Goal: Ask a question: Seek information or help from site administrators or community

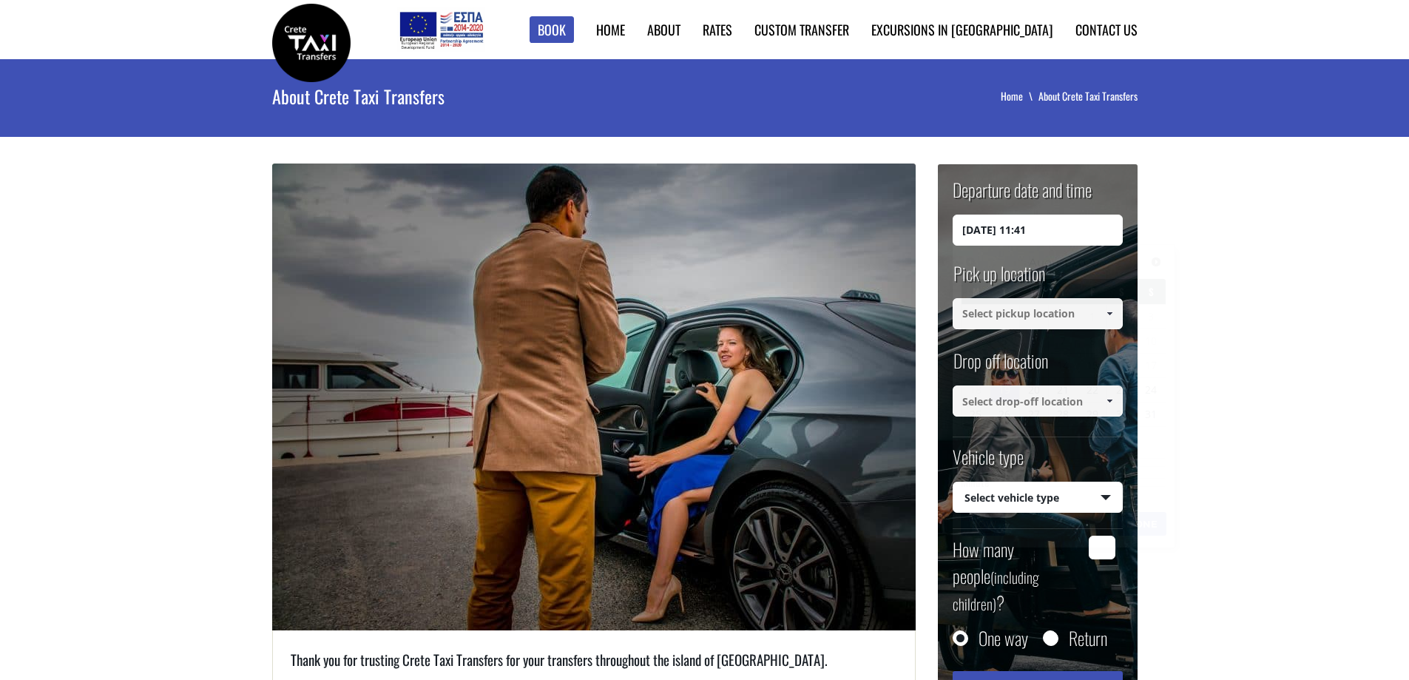
click at [1007, 229] on input "19/08/2025 11:41" at bounding box center [1037, 229] width 170 height 31
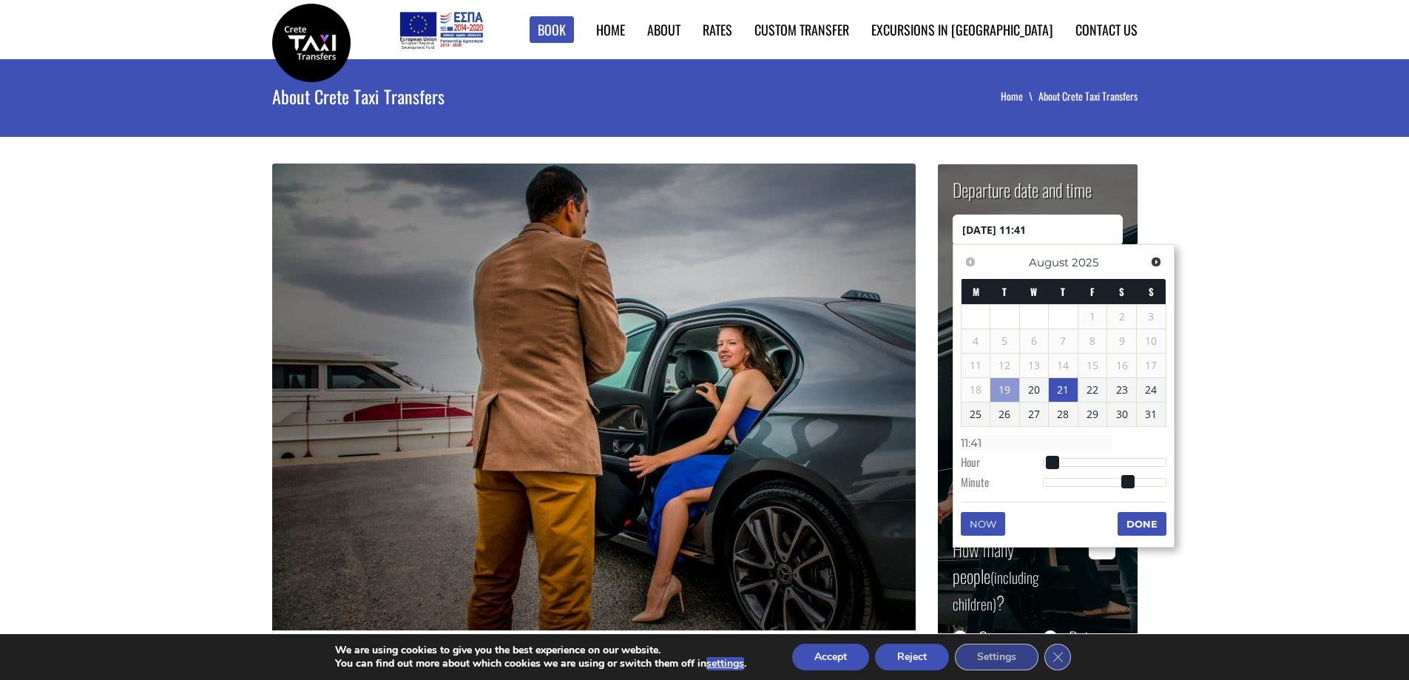
click at [1058, 390] on link "21" at bounding box center [1063, 390] width 29 height 24
type input "21/08/2025 01:00"
type input "01:00"
type input "21/08/2025 02:00"
type input "02:00"
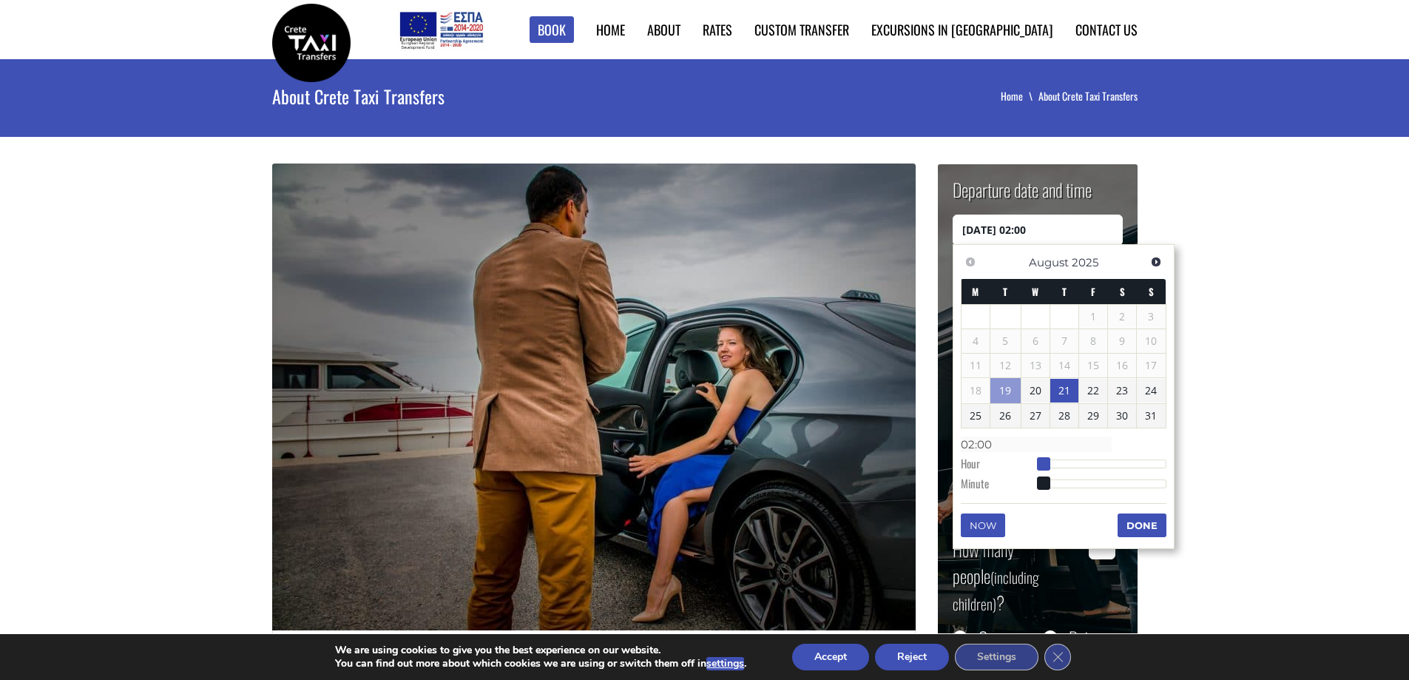
type input "21/08/2025 03:00"
type input "03:00"
type input "21/08/2025 04:00"
type input "04:00"
type input "21/08/2025 05:00"
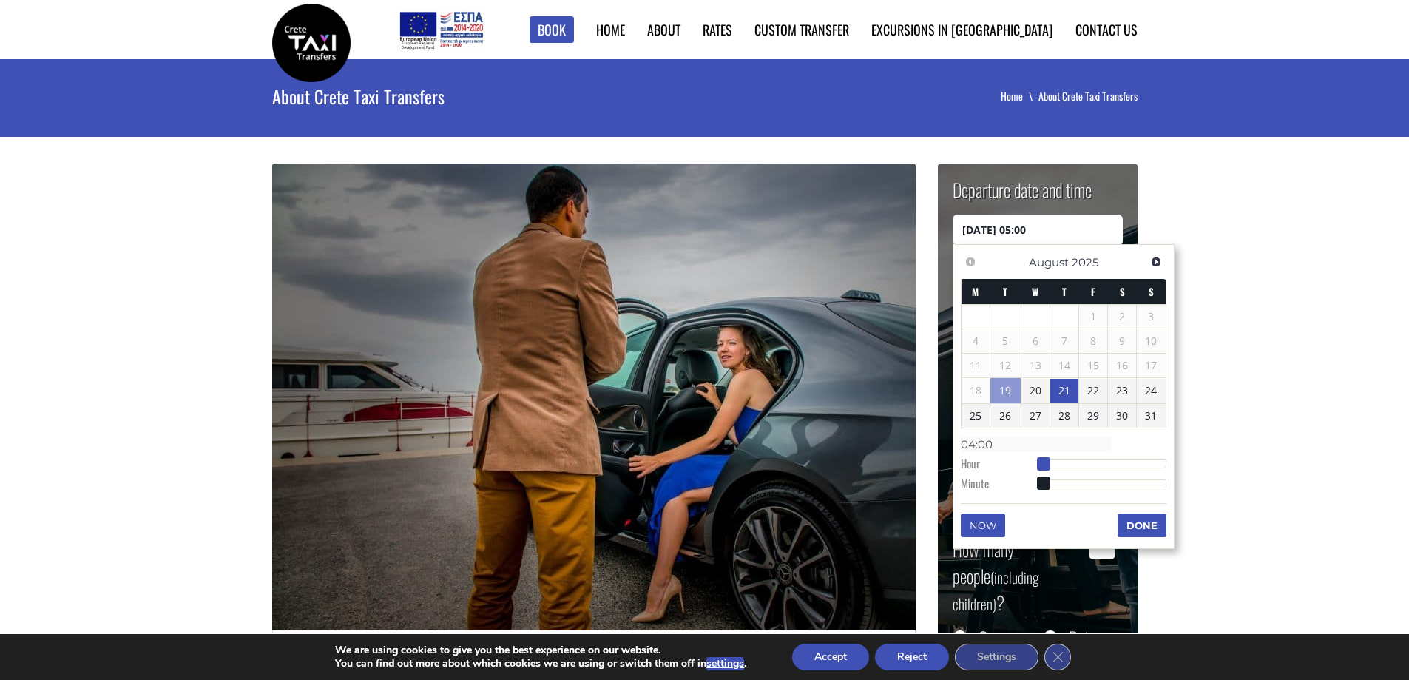
type input "05:00"
type input "21/08/2025 06:00"
type input "06:00"
type input "21/08/2025 07:00"
type input "07:00"
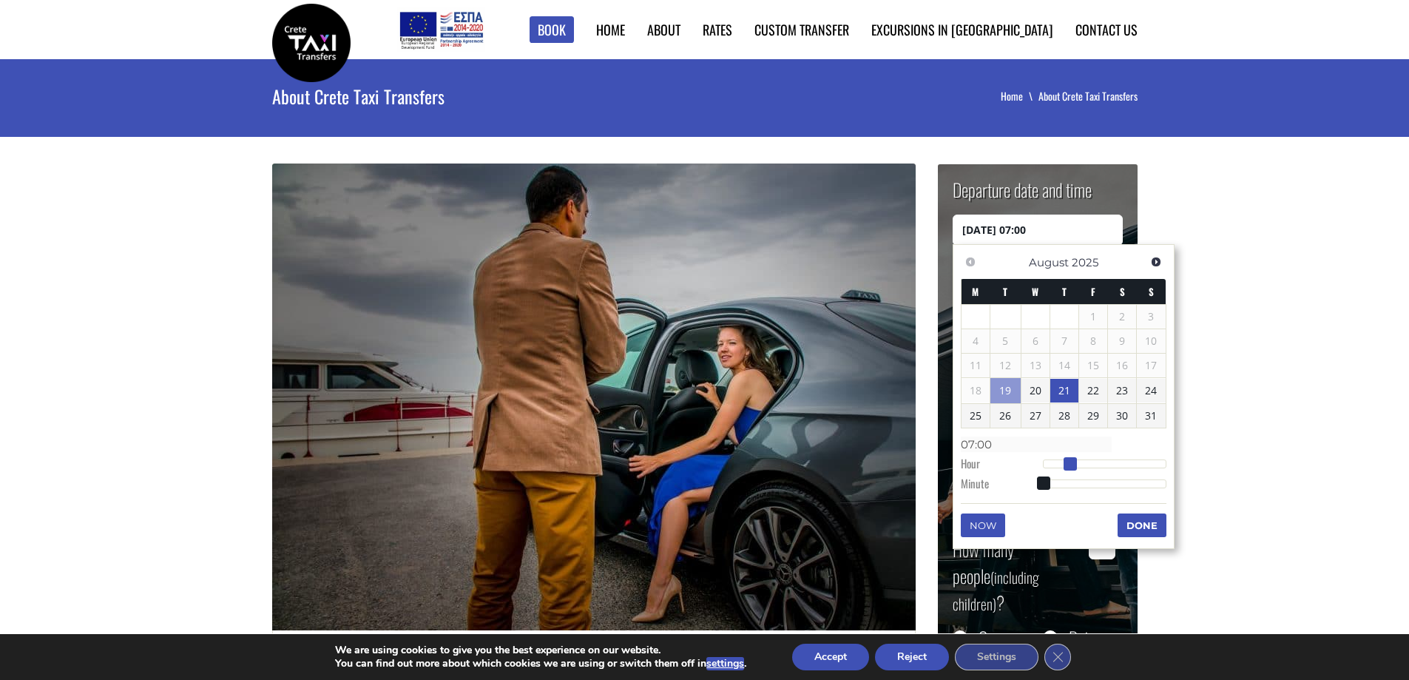
type input "21/08/2025 08:00"
type input "08:00"
type input "21/08/2025 09:00"
type input "09:00"
type input "21/08/2025 08:00"
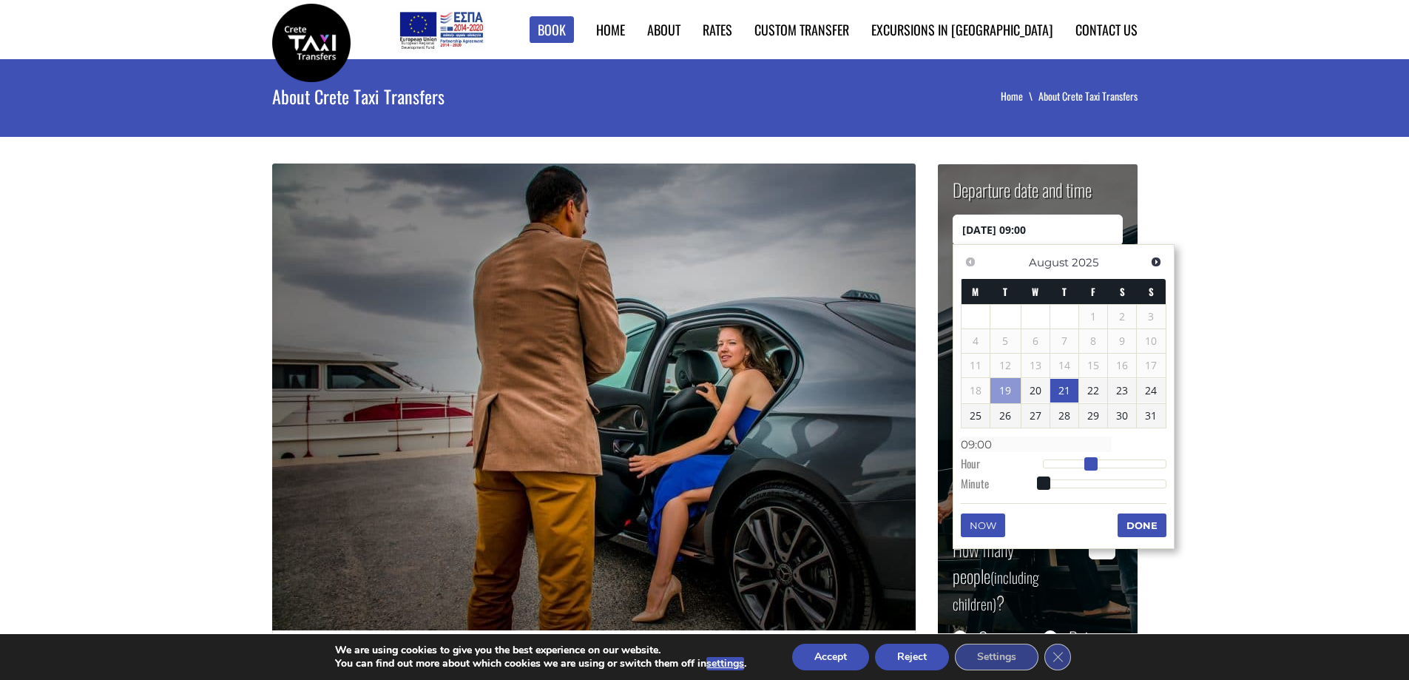
type input "08:00"
type input "21/08/2025 07:00"
type input "07:00"
type input "21/08/2025 06:00"
type input "06:00"
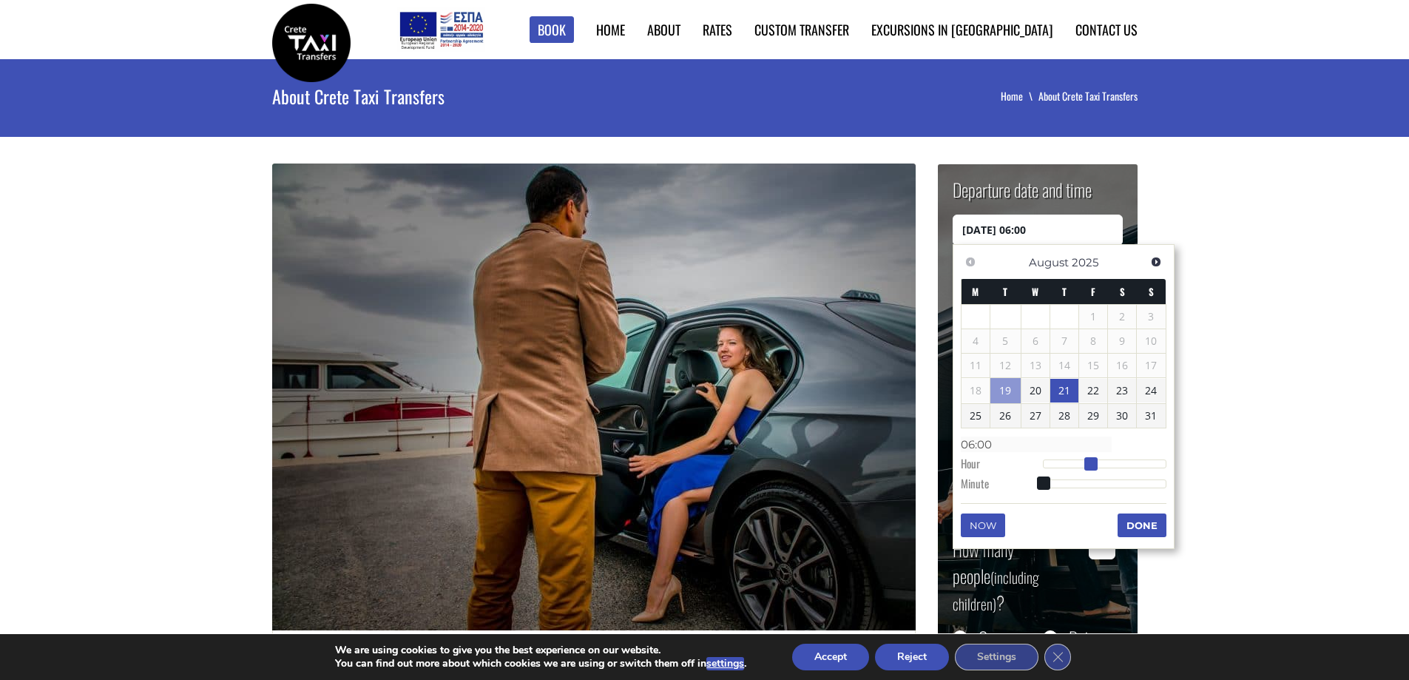
type input "21/08/2025 04:00"
type input "04:00"
type input "21/08/2025 01:00"
type input "01:00"
type input "21/08/2025 00:00"
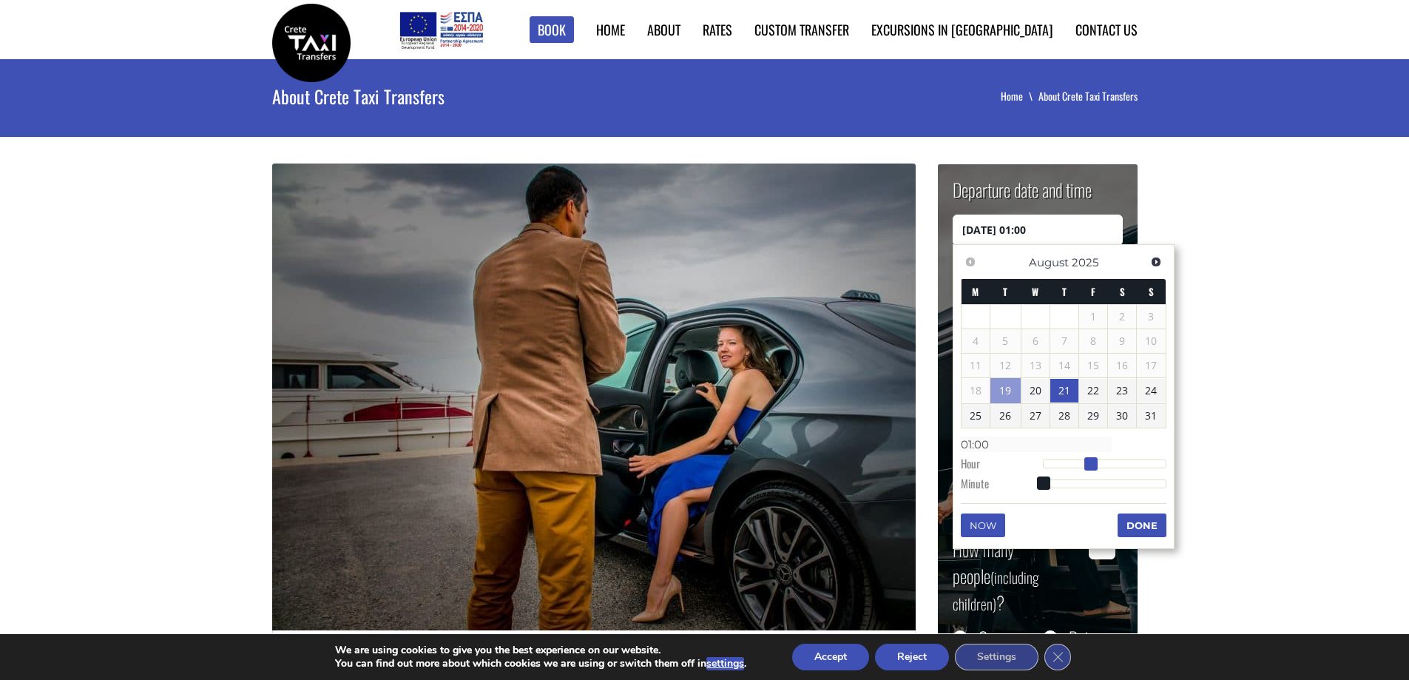
type input "00:00"
drag, startPoint x: 1046, startPoint y: 464, endPoint x: 1003, endPoint y: 462, distance: 42.9
click at [1003, 462] on dl "Time 00:00 Hour Minute Second Millisecond Microsecond Time Zone -1200 -1100 -10…" at bounding box center [1064, 463] width 206 height 63
type input "21/08/2025 00:01"
type input "00:01"
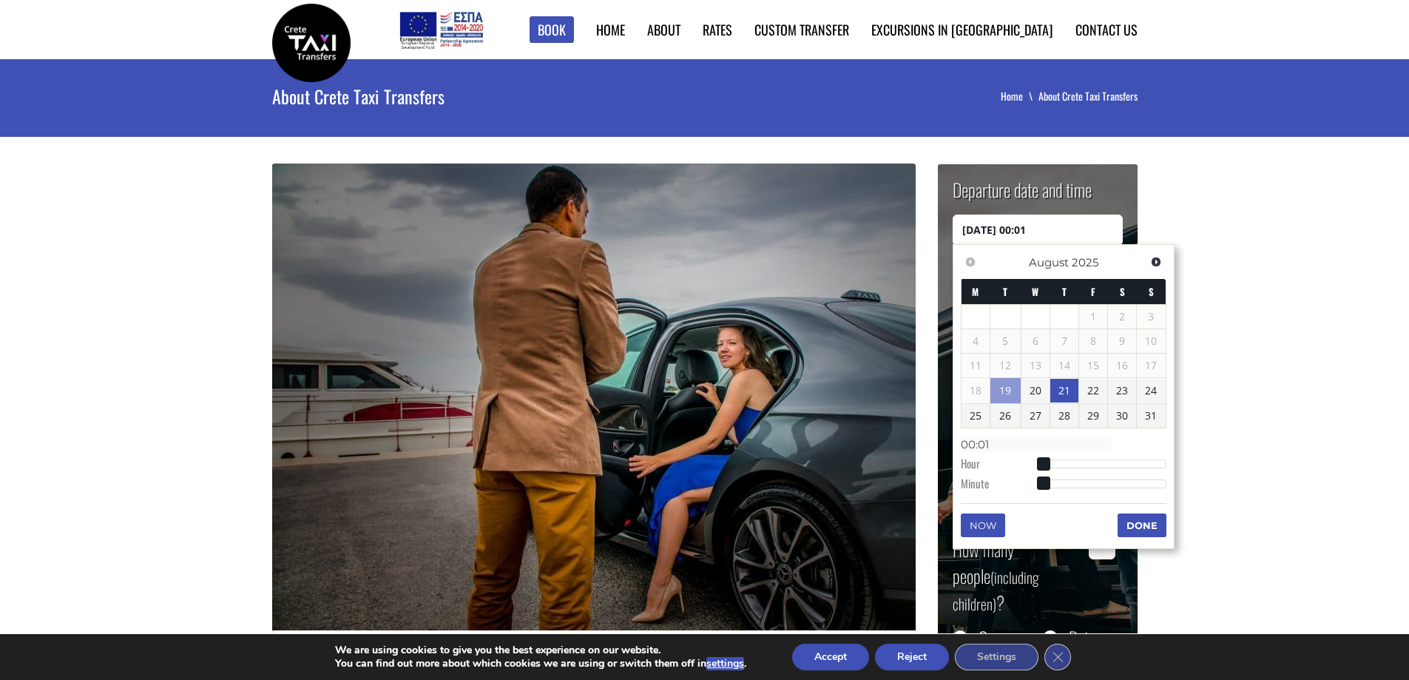
type input "21/08/2025 00:06"
type input "00:06"
type input "21/08/2025 00:11"
type input "00:11"
type input "21/08/2025 00:16"
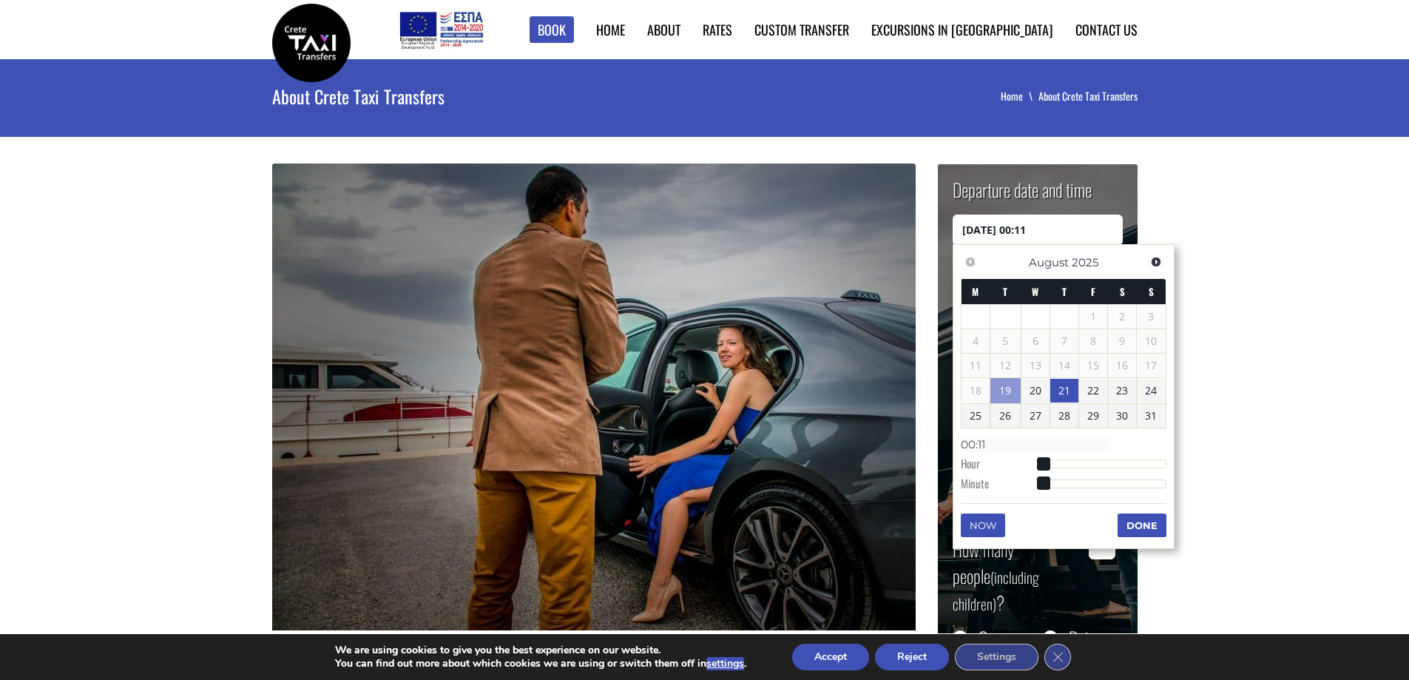
type input "00:16"
type input "21/08/2025 00:22"
type input "00:22"
type input "21/08/2025 00:28"
type input "00:28"
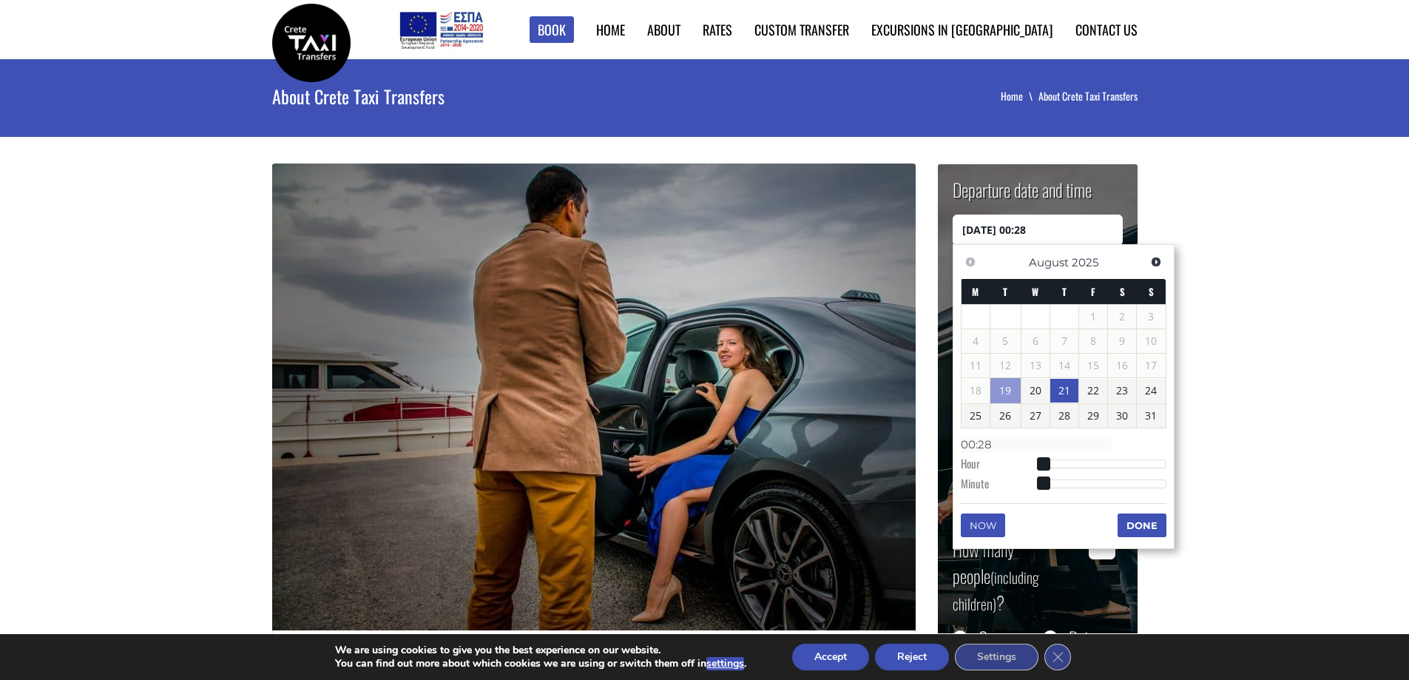
type input "21/08/2025 00:30"
type input "00:30"
type input "21/08/2025 00:31"
type input "00:31"
type input "21/08/2025 00:30"
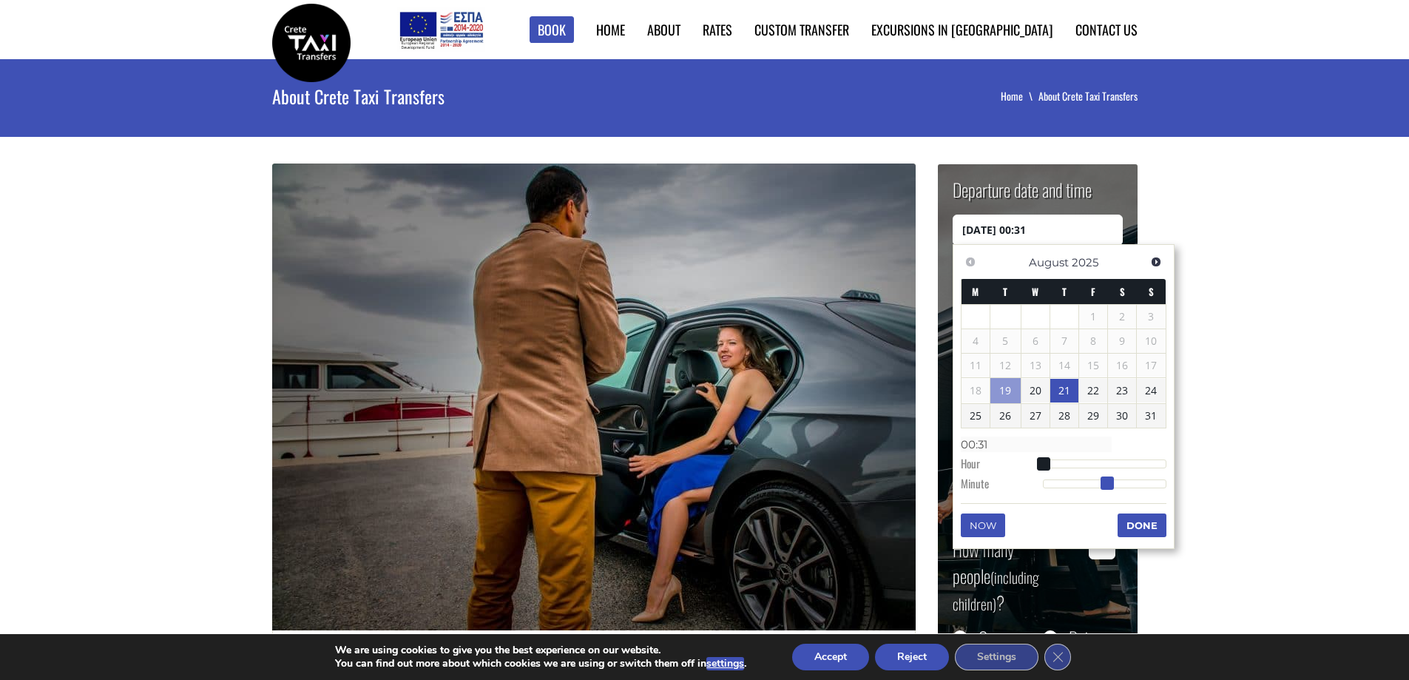
type input "00:30"
drag, startPoint x: 1043, startPoint y: 485, endPoint x: 1104, endPoint y: 487, distance: 61.4
click at [1104, 487] on span at bounding box center [1104, 482] width 13 height 13
click at [1144, 521] on button "Done" at bounding box center [1141, 525] width 49 height 24
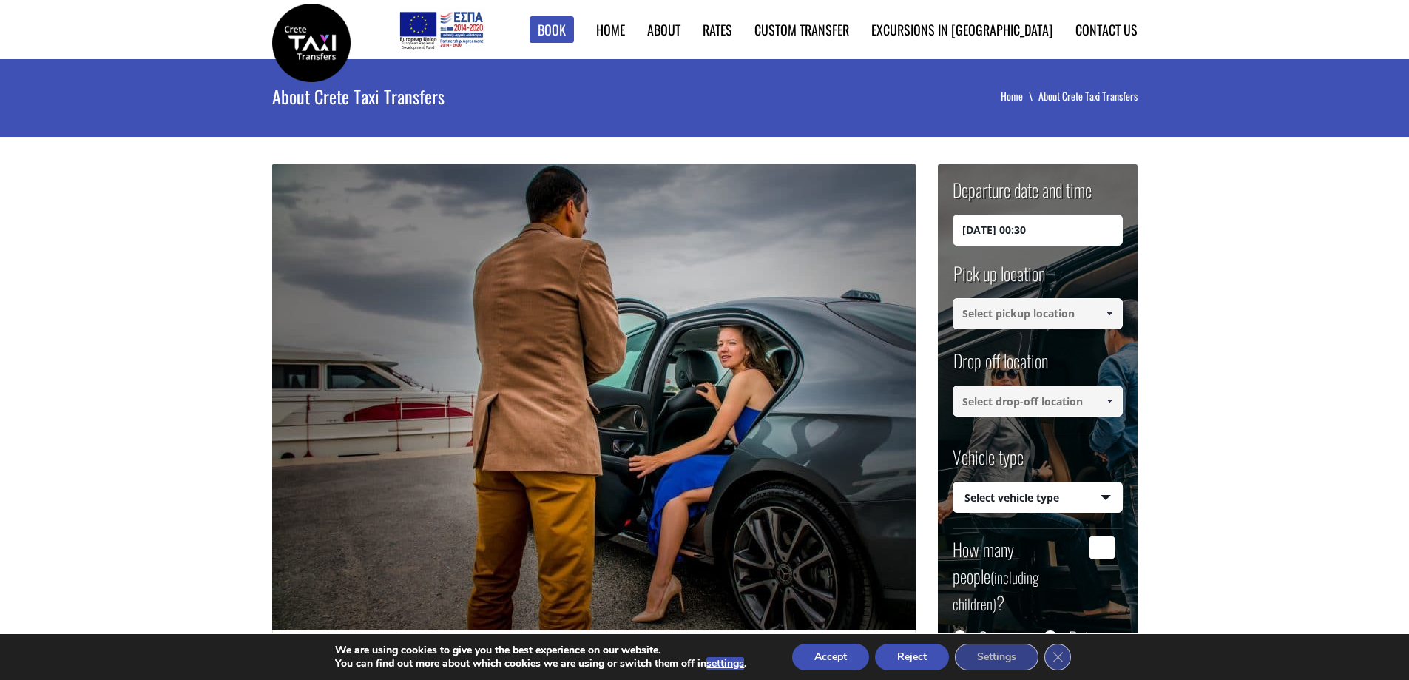
click at [1051, 311] on input at bounding box center [1037, 313] width 170 height 31
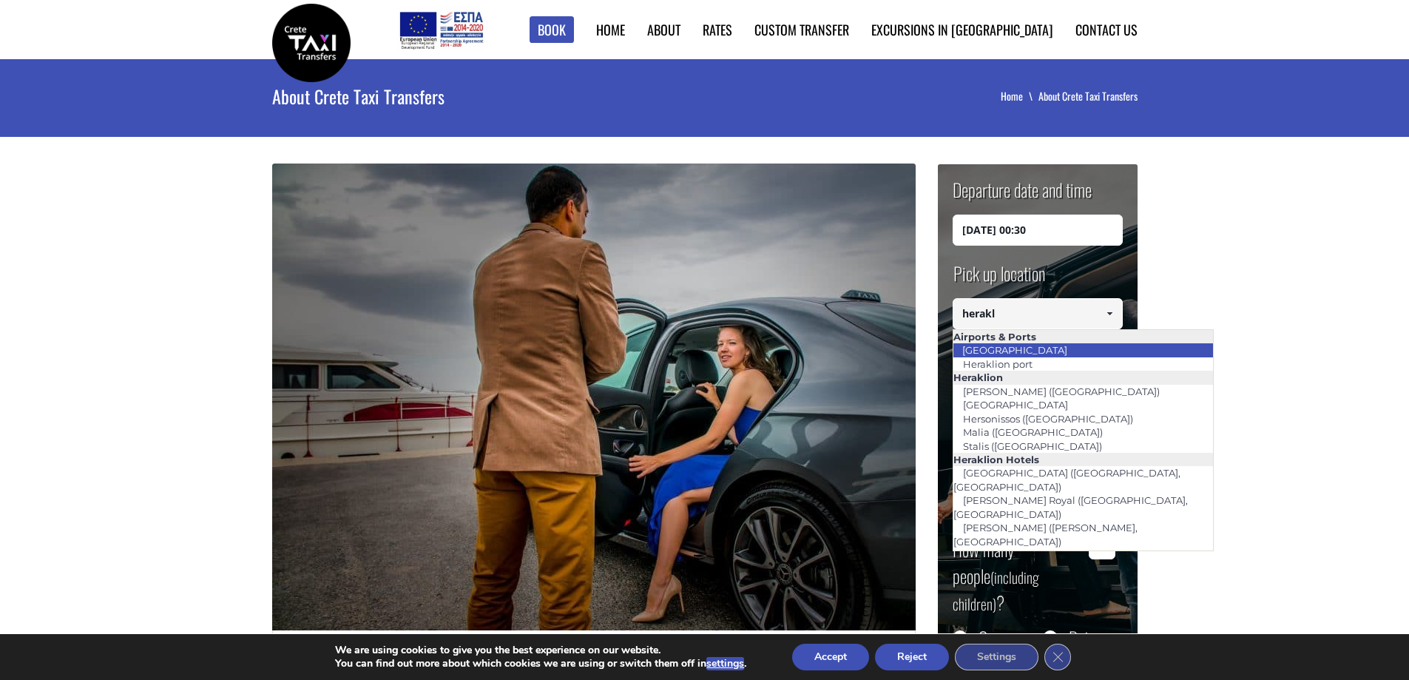
click at [1059, 345] on li "[GEOGRAPHIC_DATA]" at bounding box center [1083, 349] width 260 height 13
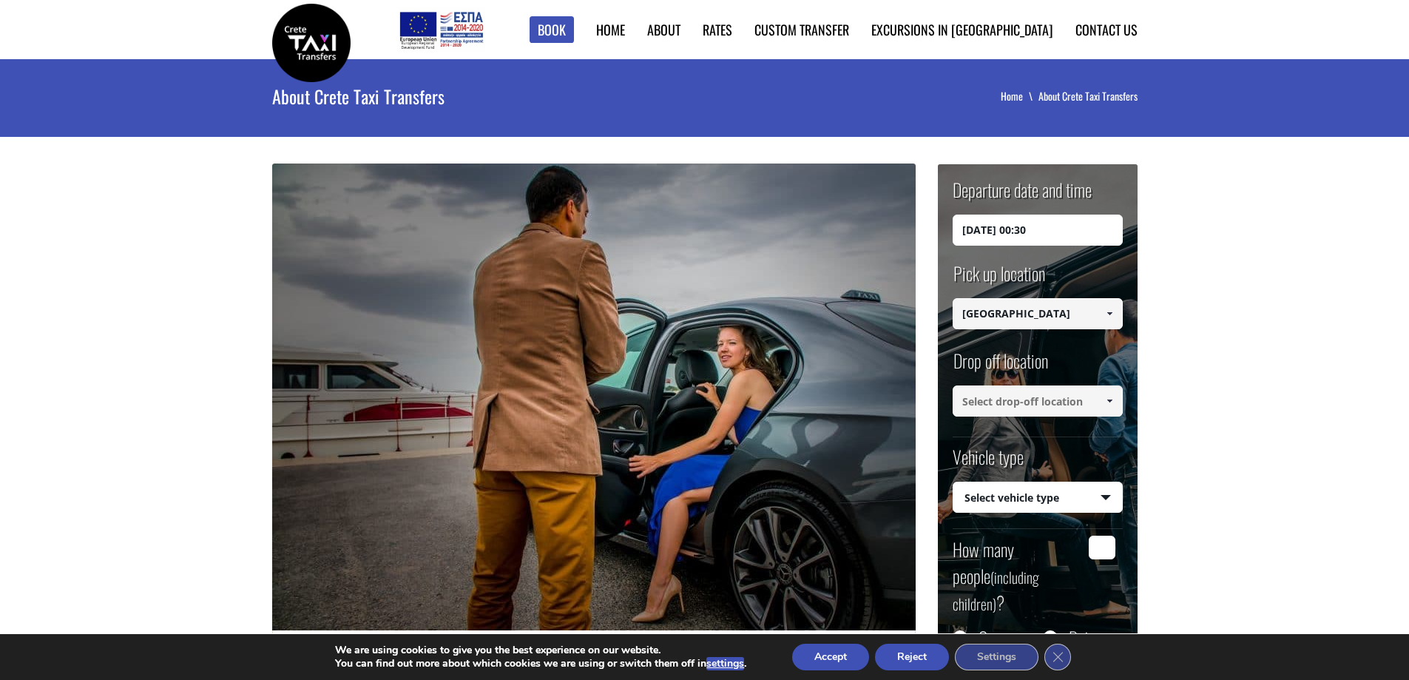
type input "[GEOGRAPHIC_DATA]"
click at [1032, 409] on input at bounding box center [1037, 400] width 170 height 31
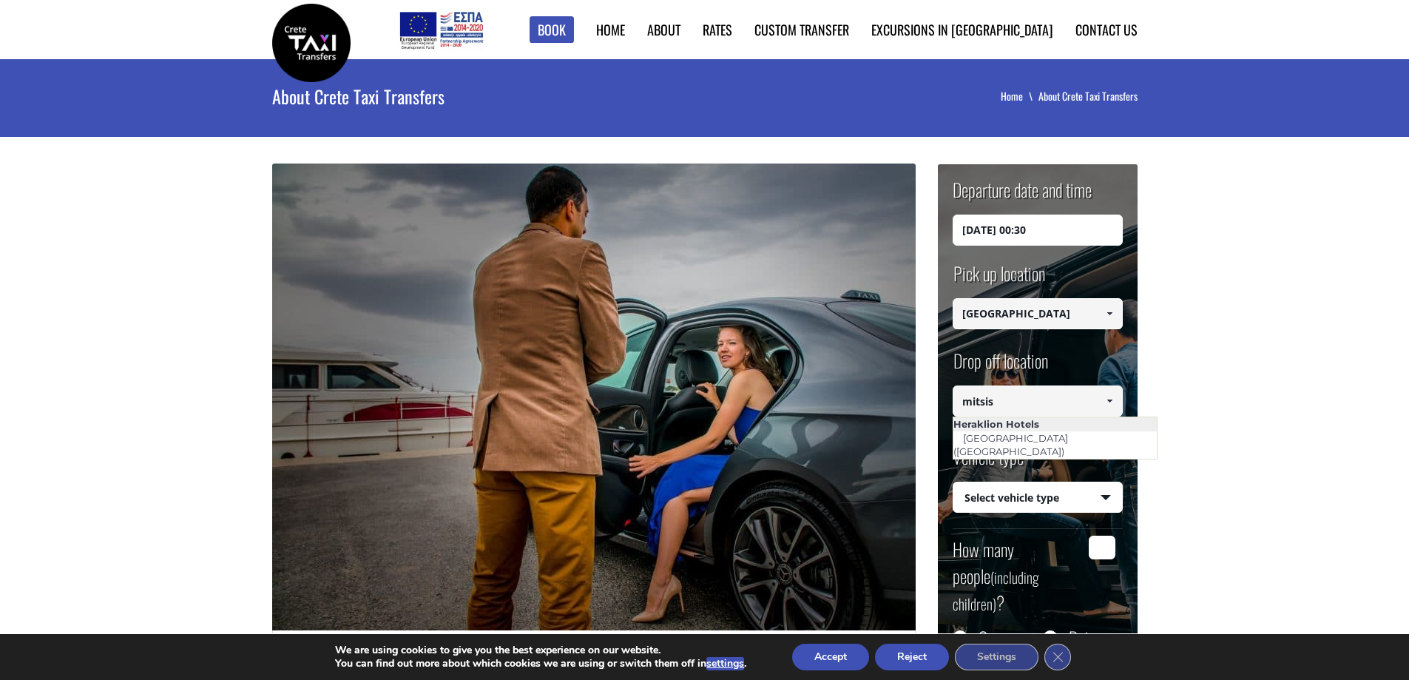
drag, startPoint x: 1031, startPoint y: 397, endPoint x: 877, endPoint y: 399, distance: 153.8
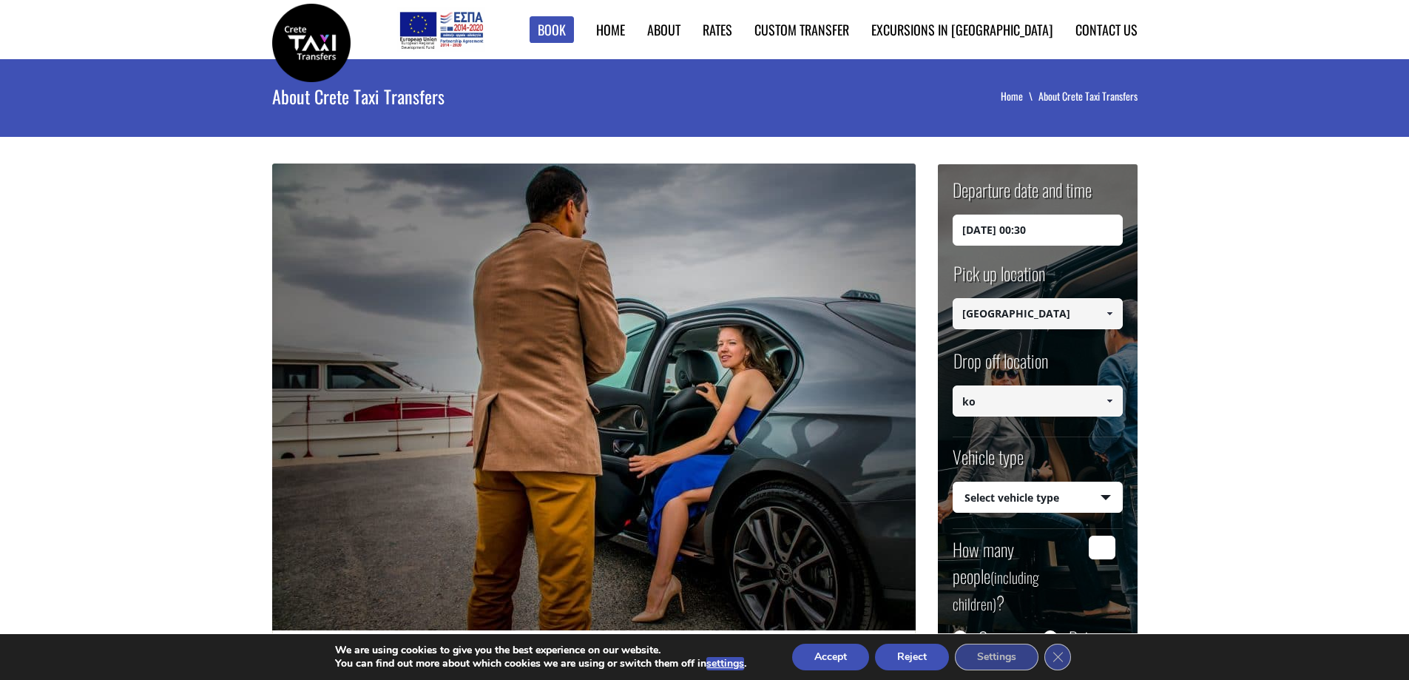
type input "k"
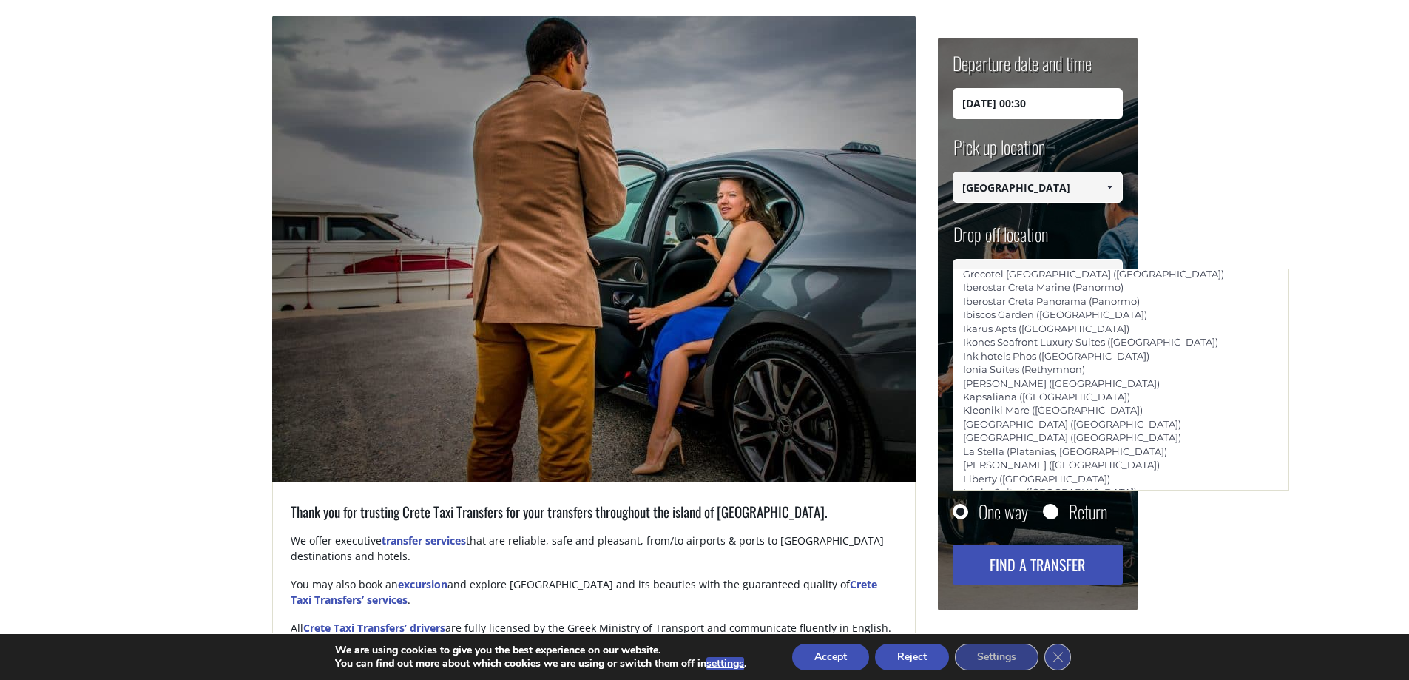
scroll to position [3286, 0]
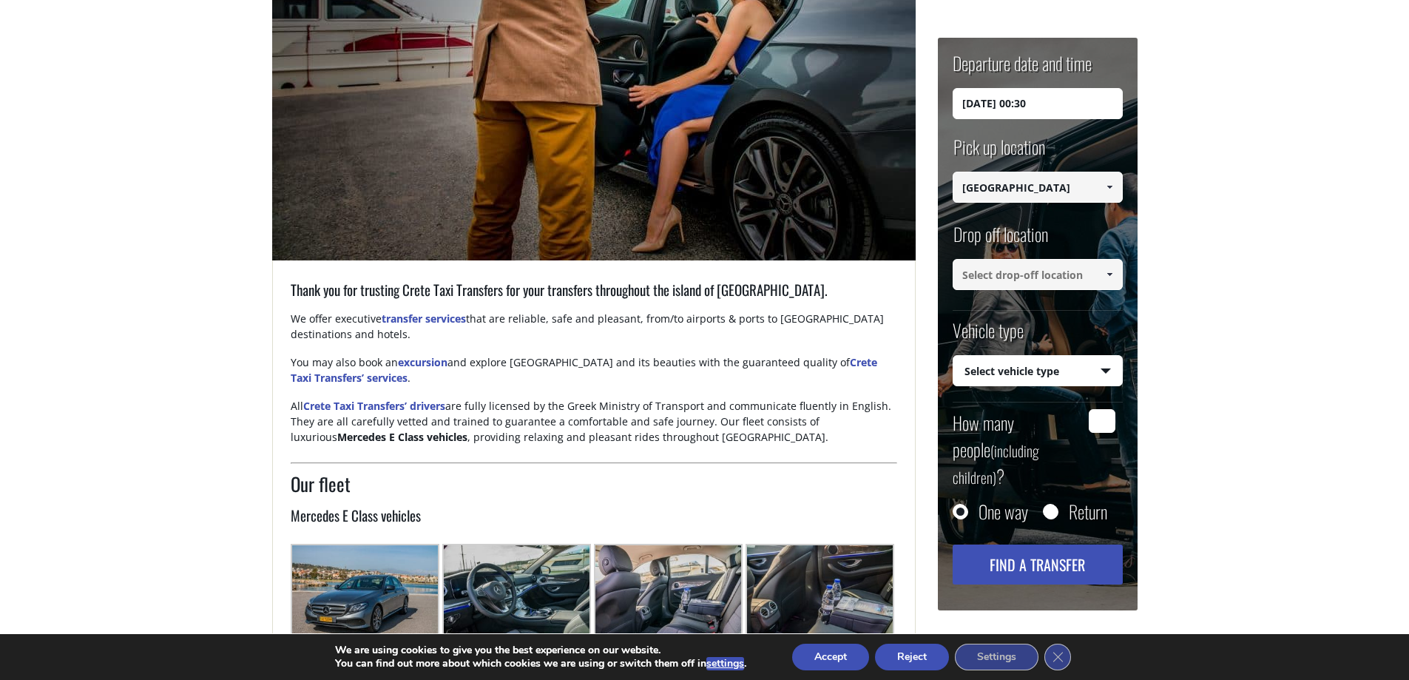
scroll to position [0, 0]
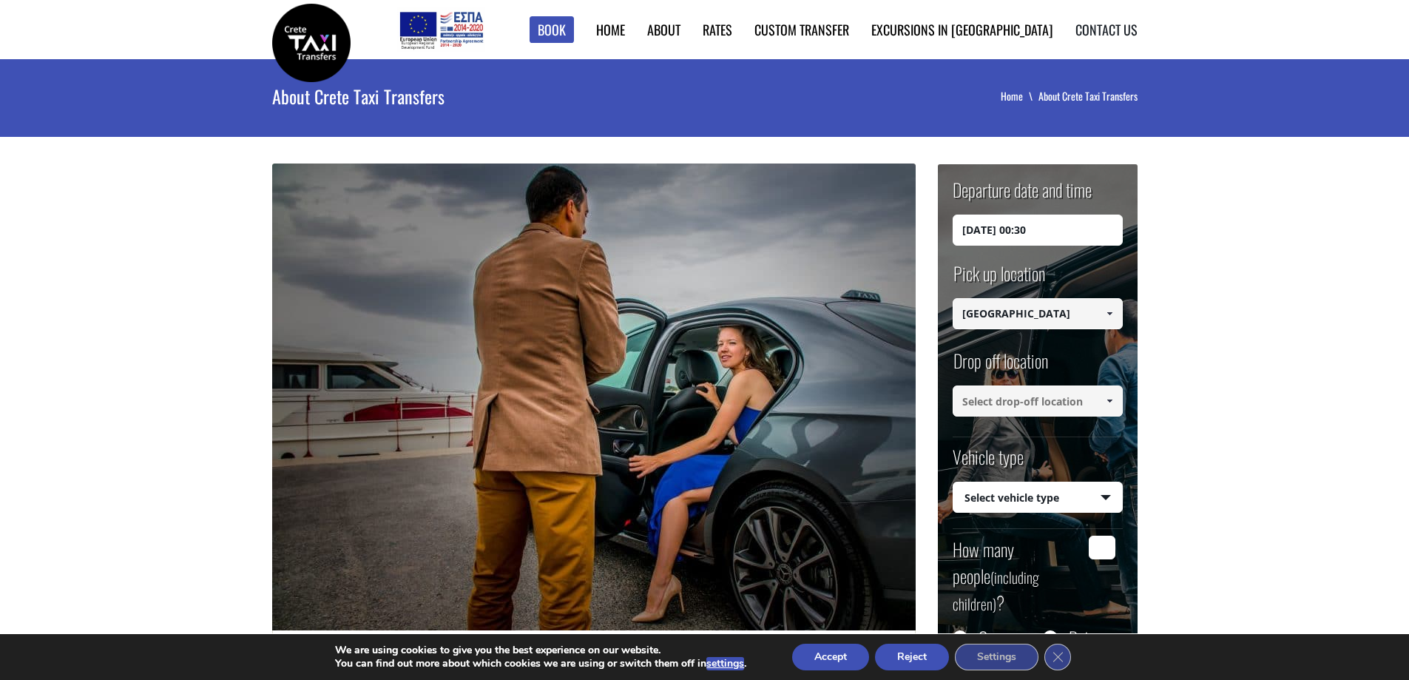
click at [1101, 34] on link "Contact us" at bounding box center [1106, 29] width 62 height 19
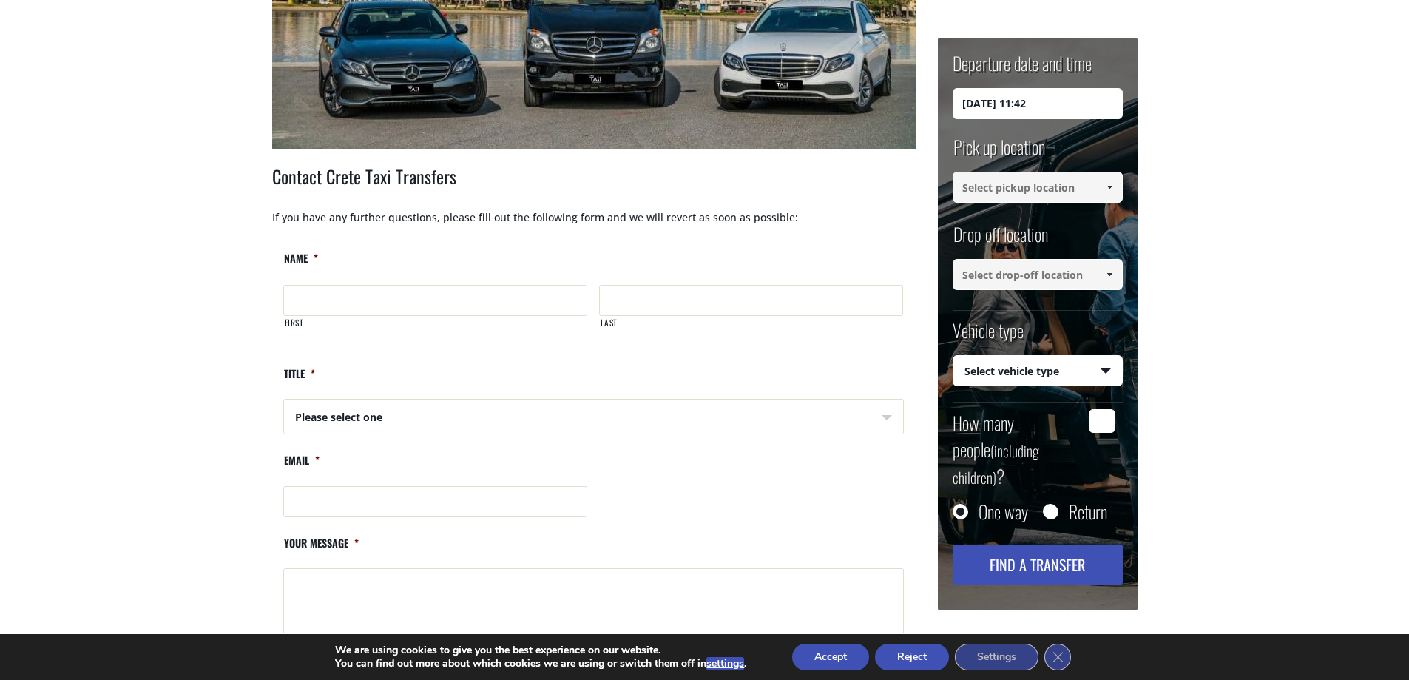
scroll to position [592, 0]
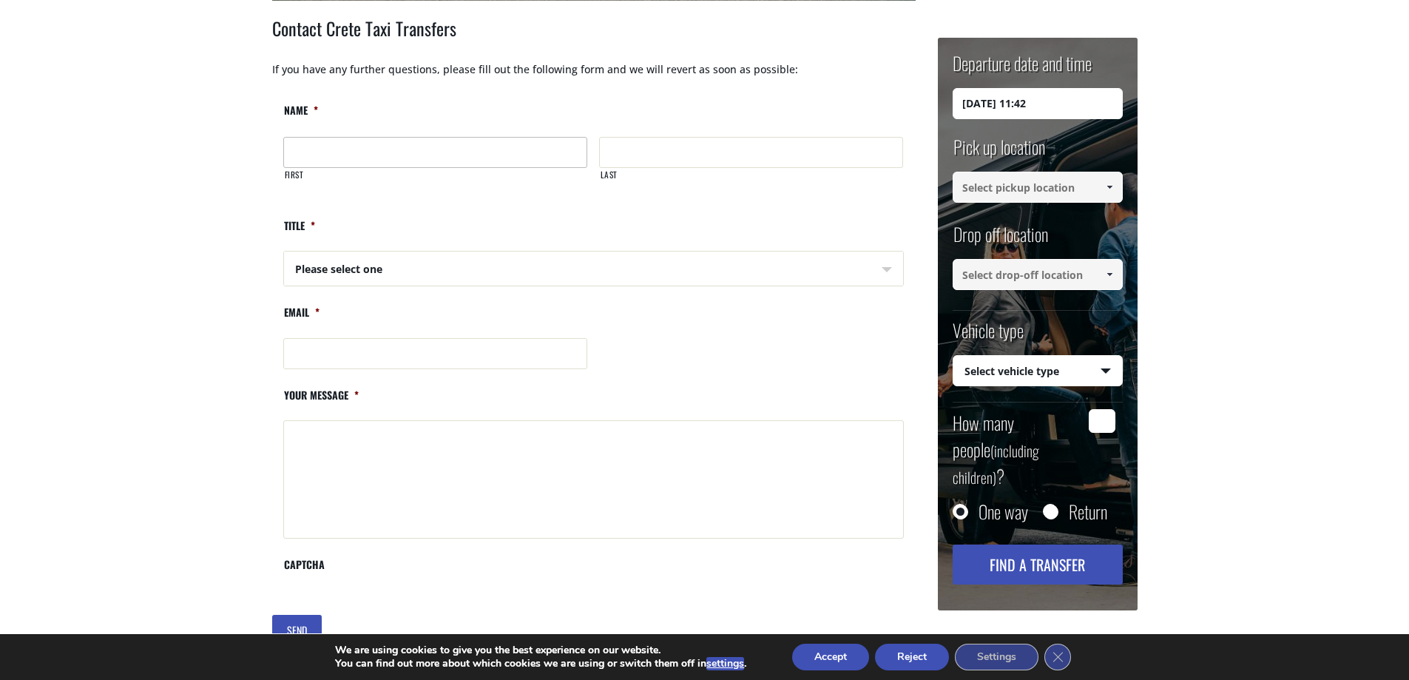
click at [393, 160] on input "First" at bounding box center [435, 152] width 304 height 31
type input "[PERSON_NAME]"
click at [651, 157] on input "Last" at bounding box center [751, 152] width 304 height 31
type input "Ranedel"
click at [403, 283] on select "Please select one Mr Mrs" at bounding box center [437, 268] width 304 height 35
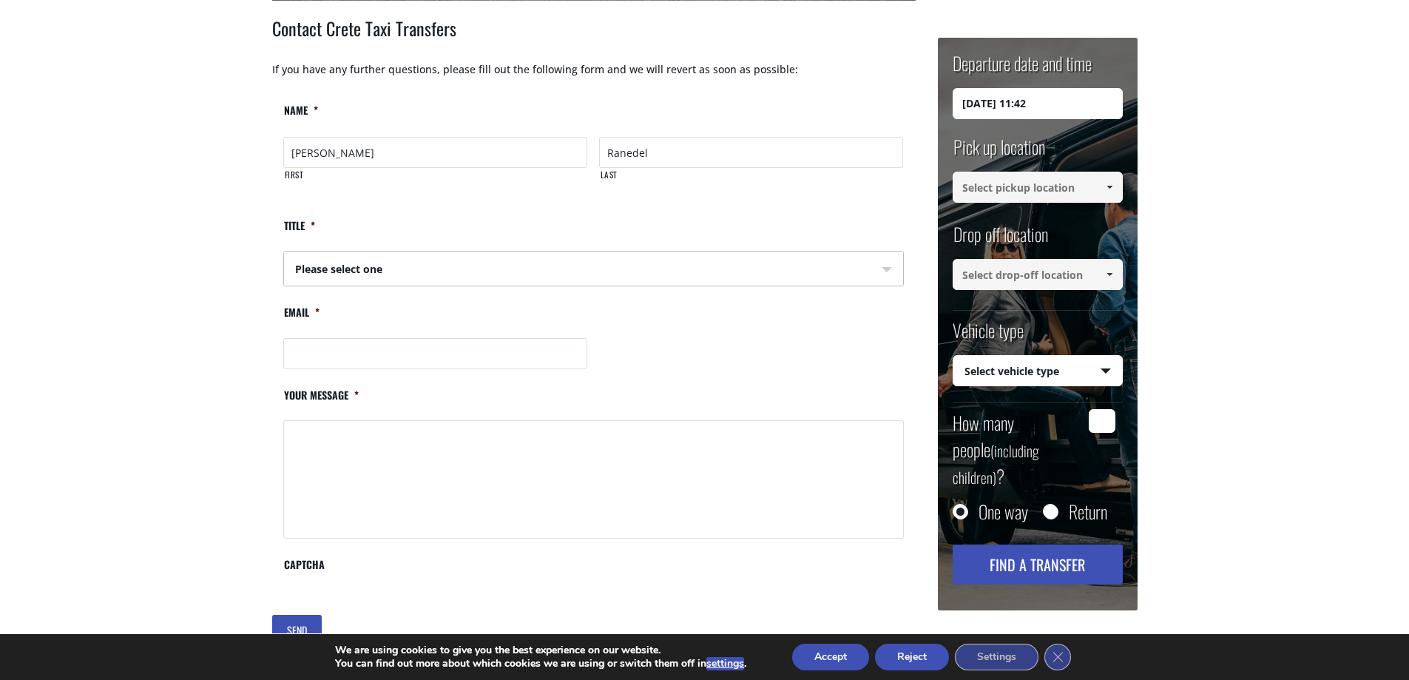
select select "Mr"
click at [285, 251] on select "Please select one Mr Mrs" at bounding box center [437, 268] width 304 height 35
click at [330, 344] on input "Email *" at bounding box center [435, 353] width 305 height 31
type input "[PERSON_NAME][EMAIL_ADDRESS][DOMAIN_NAME]"
click at [359, 471] on textarea "Your message *" at bounding box center [593, 479] width 620 height 118
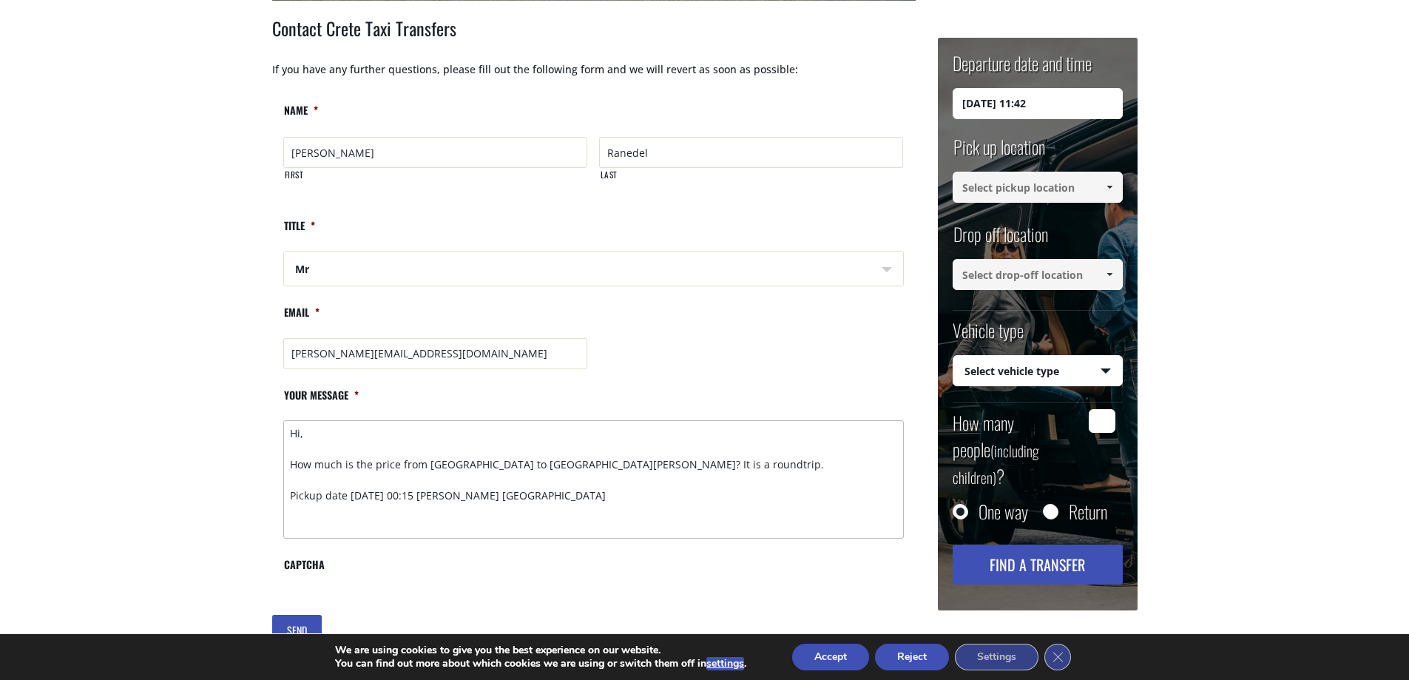
click at [558, 487] on textarea "Hi, How much is the price from [GEOGRAPHIC_DATA] to [GEOGRAPHIC_DATA][PERSON_NA…" at bounding box center [593, 479] width 620 height 118
click at [580, 501] on textarea "Hi, How much is the price from [GEOGRAPHIC_DATA] to [GEOGRAPHIC_DATA][PERSON_NA…" at bounding box center [593, 479] width 620 height 118
click at [443, 497] on textarea "Hi, How much is the price from [GEOGRAPHIC_DATA] to [GEOGRAPHIC_DATA][PERSON_NA…" at bounding box center [593, 479] width 620 height 118
click at [546, 498] on textarea "Hi, How much is the price from [GEOGRAPHIC_DATA] to [GEOGRAPHIC_DATA][PERSON_NA…" at bounding box center [593, 479] width 620 height 118
click at [173, 365] on main "Contact us Home Contact us + Contact Crete Taxi Transfers If you have any furth…" at bounding box center [704, 118] width 1409 height 1301
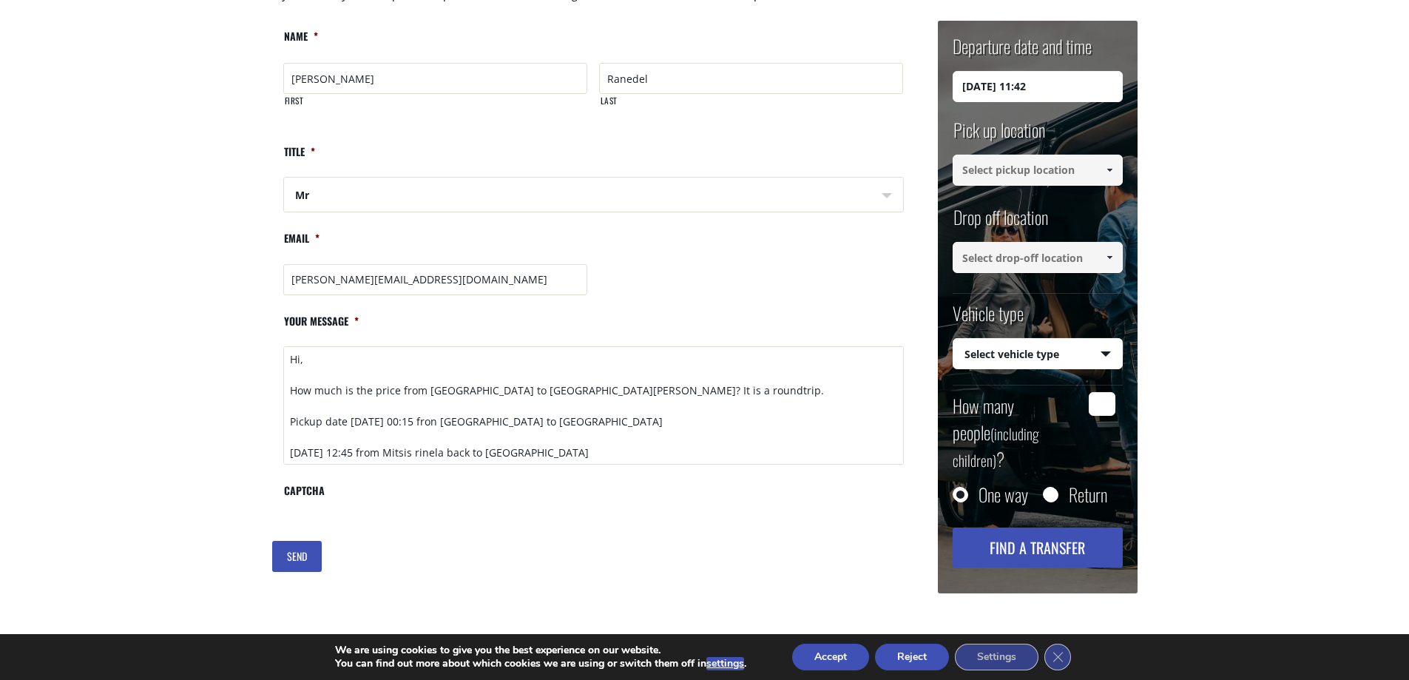
scroll to position [739, 0]
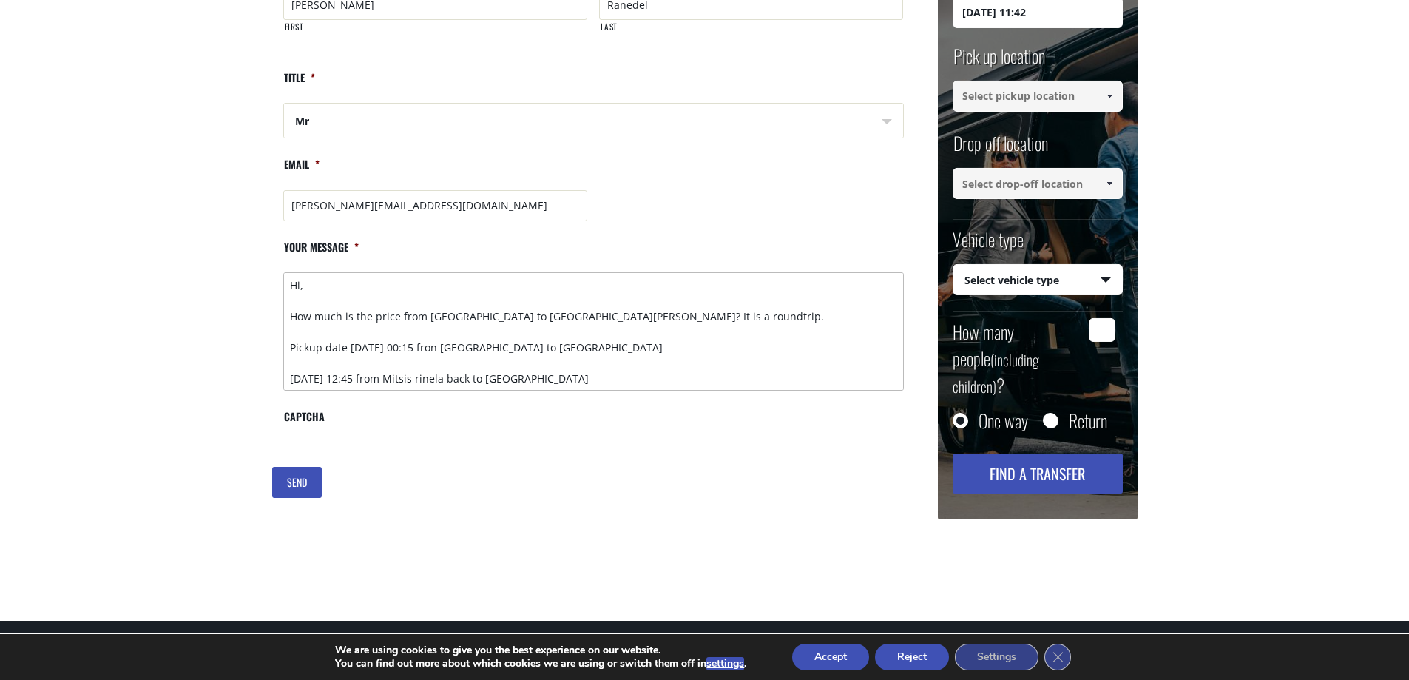
click at [614, 381] on textarea "Hi, How much is the price from [GEOGRAPHIC_DATA] to [GEOGRAPHIC_DATA][PERSON_NA…" at bounding box center [593, 331] width 620 height 118
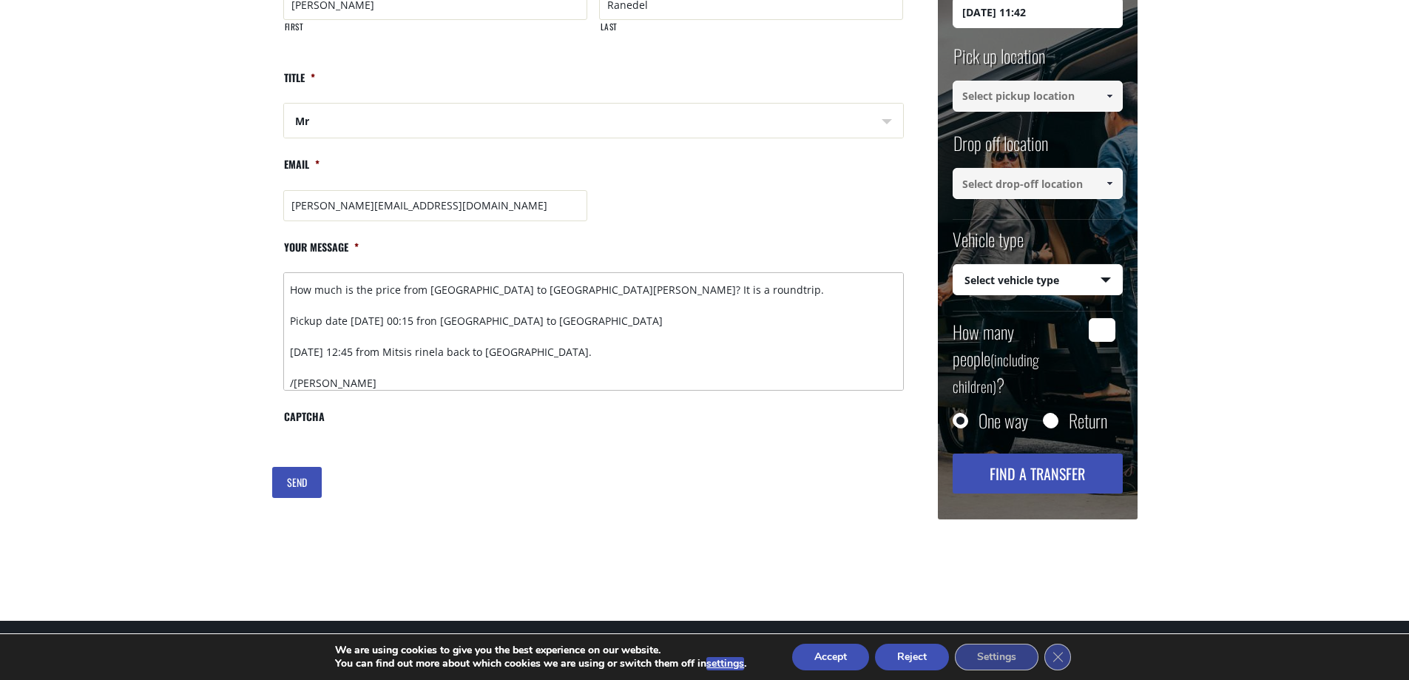
type textarea "Hi, How much is the price from [GEOGRAPHIC_DATA] to [GEOGRAPHIC_DATA][PERSON_NA…"
click at [291, 490] on input "SEND" at bounding box center [297, 482] width 50 height 31
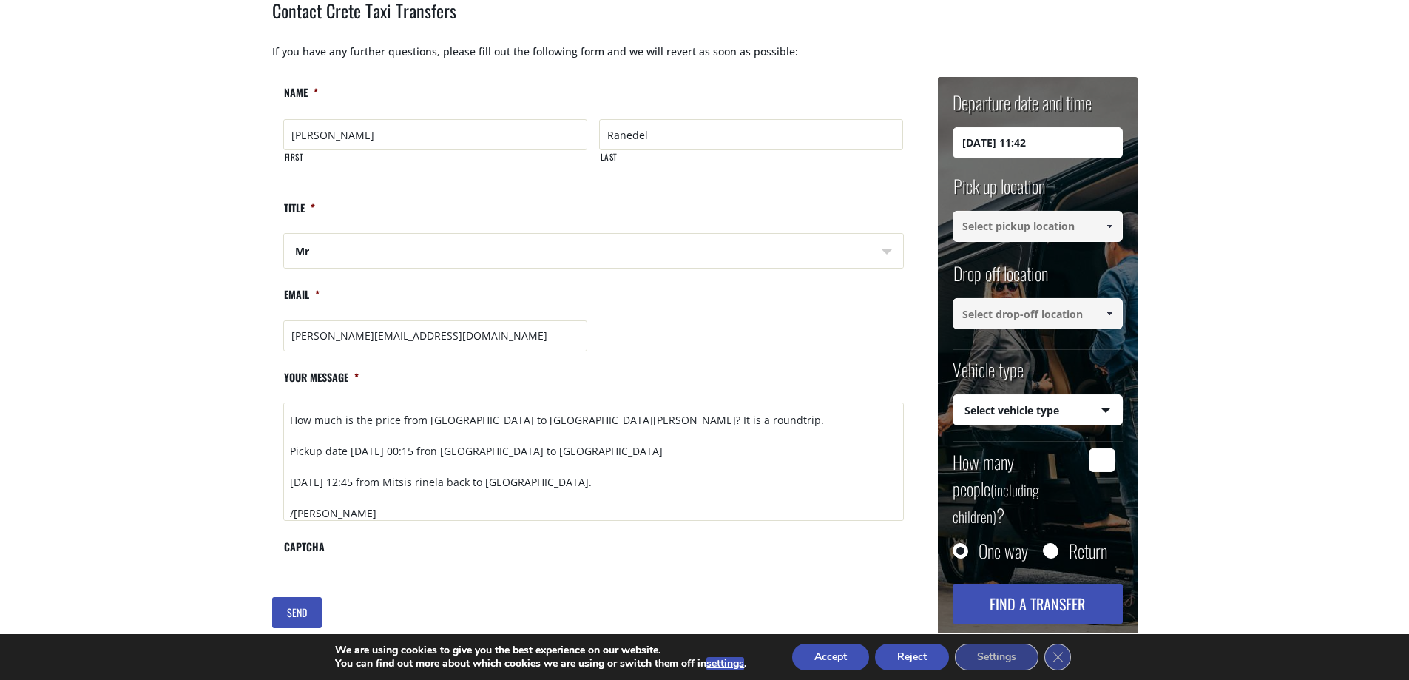
scroll to position [0, 0]
